Goal: Task Accomplishment & Management: Manage account settings

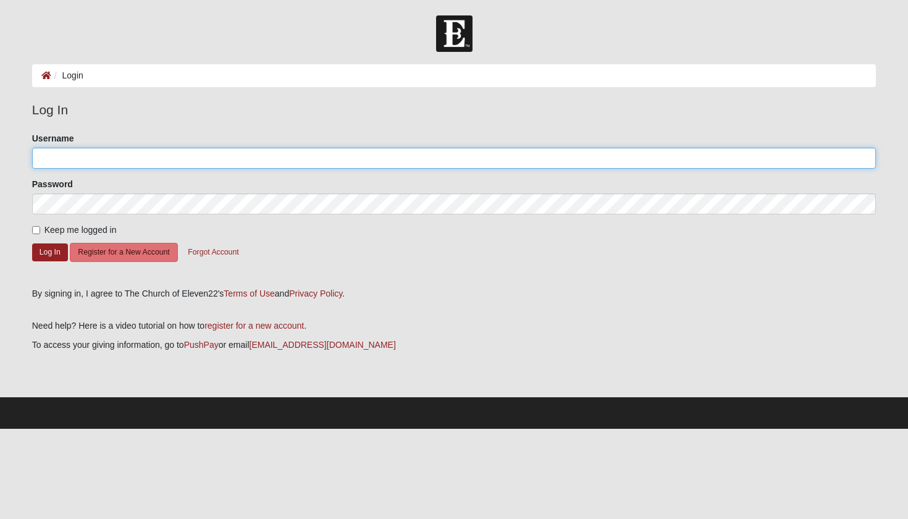
type input "Celksnis"
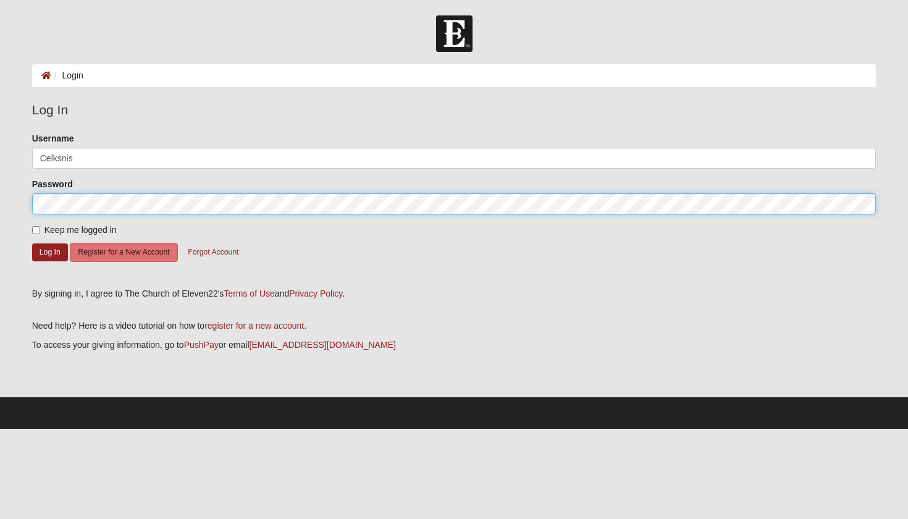
click at [49, 252] on button "Log In" at bounding box center [50, 252] width 36 height 18
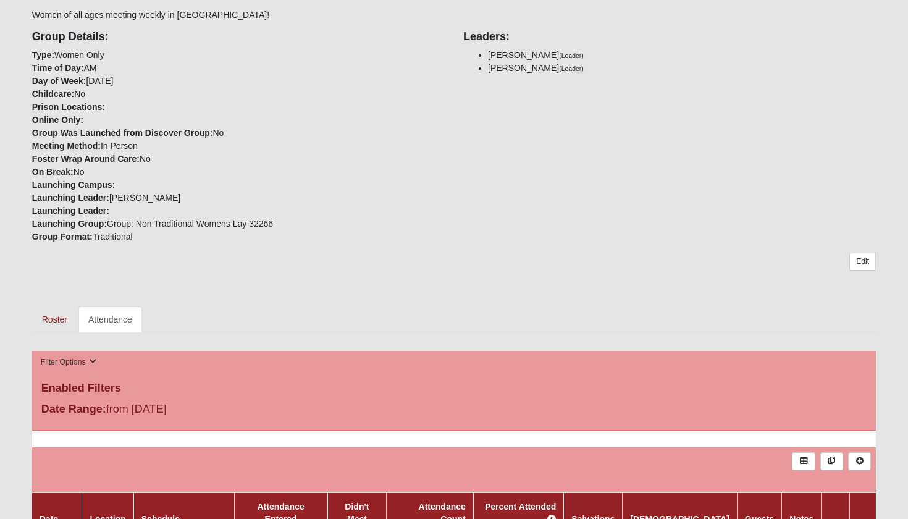
scroll to position [419, 0]
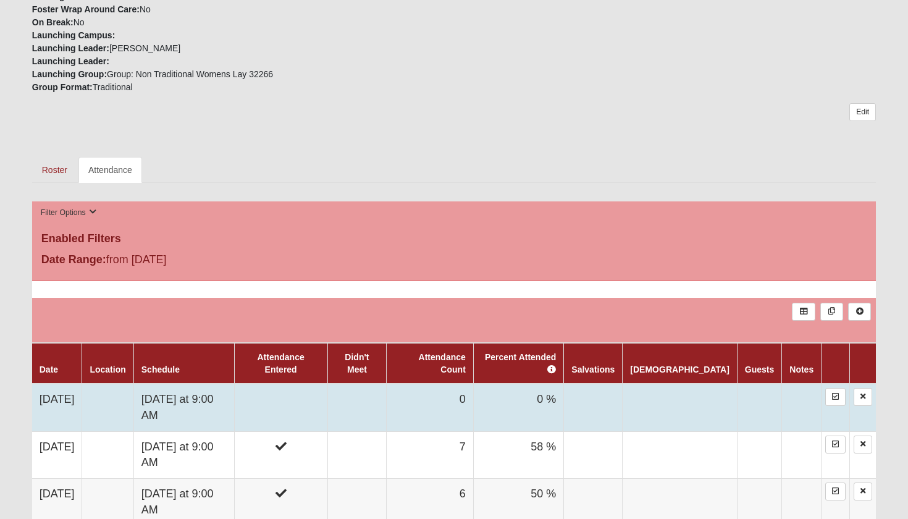
click at [321, 384] on td at bounding box center [280, 408] width 93 height 48
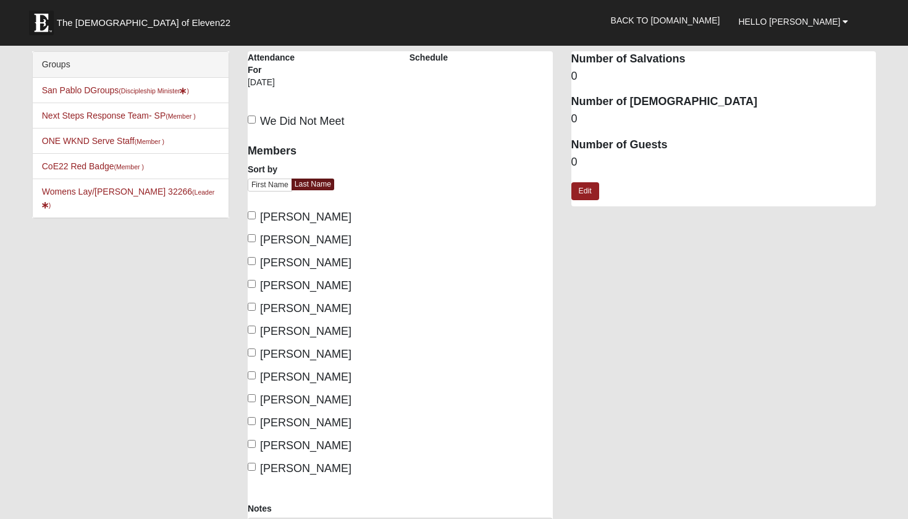
click at [286, 111] on div "We Did Not Meet" at bounding box center [401, 121] width 324 height 29
click at [289, 121] on span "We Did Not Meet" at bounding box center [302, 121] width 85 height 12
click at [256, 121] on input "We Did Not Meet" at bounding box center [252, 120] width 8 height 8
checkbox input "true"
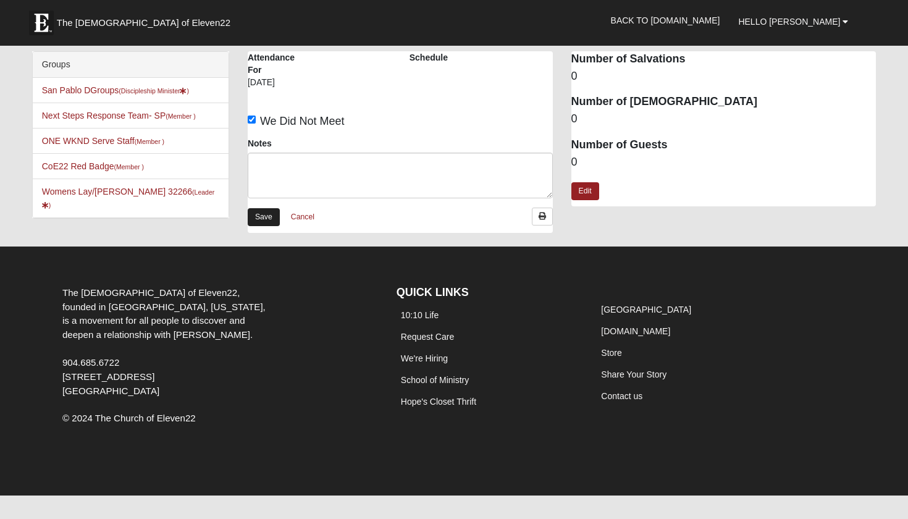
click at [276, 214] on link "Save" at bounding box center [264, 217] width 32 height 18
